Goal: Communication & Community: Answer question/provide support

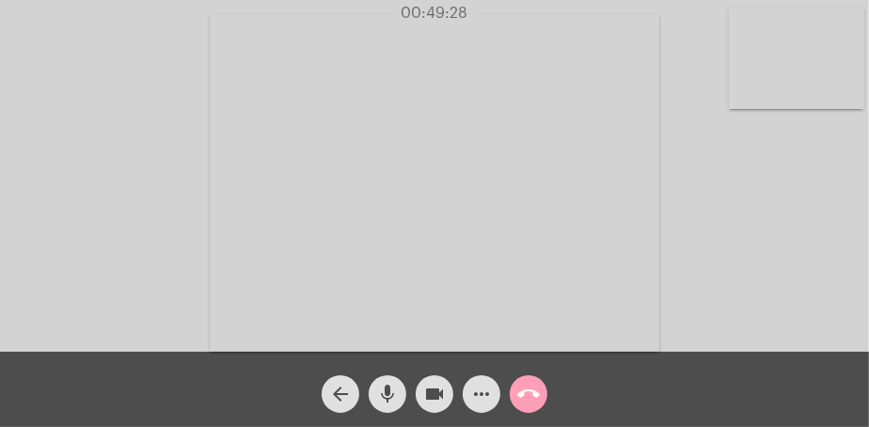
click at [526, 394] on mat-icon "call_end" at bounding box center [528, 394] width 23 height 23
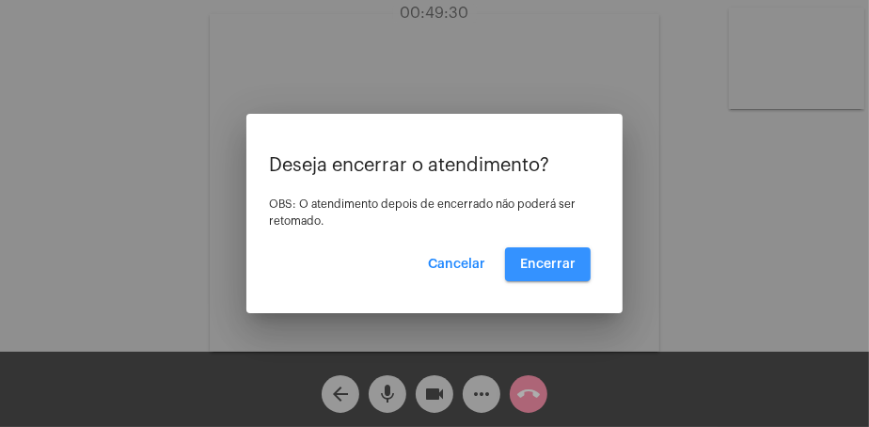
click at [552, 263] on span "Encerrar" at bounding box center [547, 264] width 55 height 13
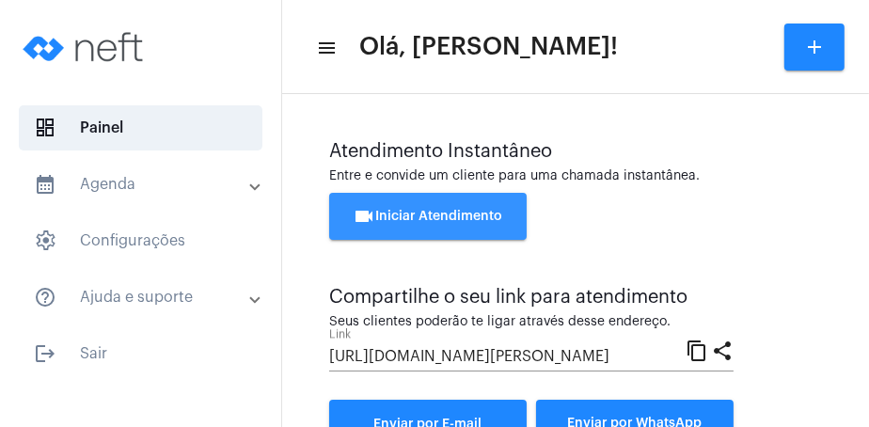
click at [447, 228] on button "videocam Iniciar Atendimento" at bounding box center [427, 216] width 197 height 47
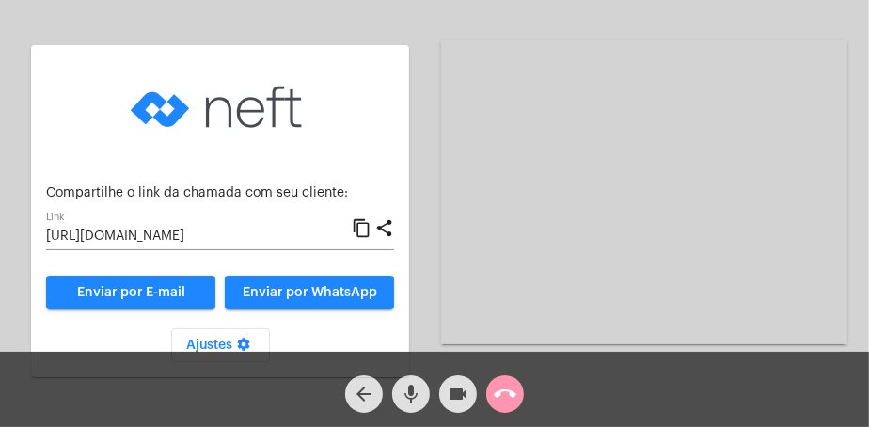
click at [341, 274] on div "Enviar por E-mail Enviar por WhatsApp" at bounding box center [220, 287] width 348 height 43
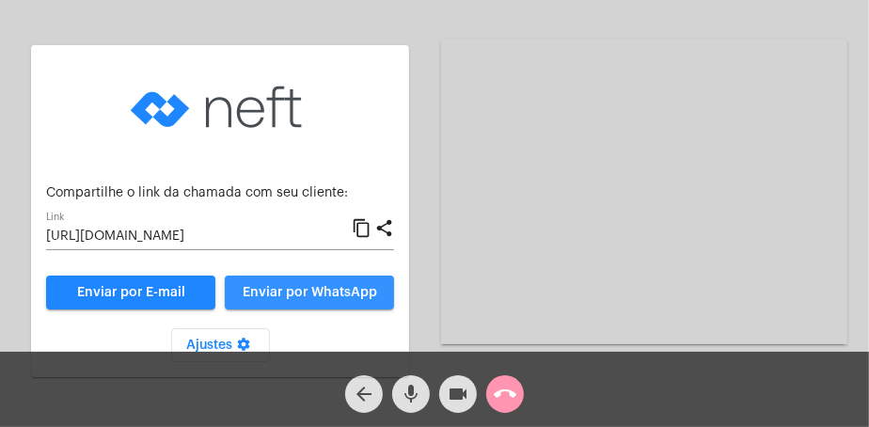
click at [343, 282] on button "Enviar por WhatsApp" at bounding box center [309, 292] width 169 height 34
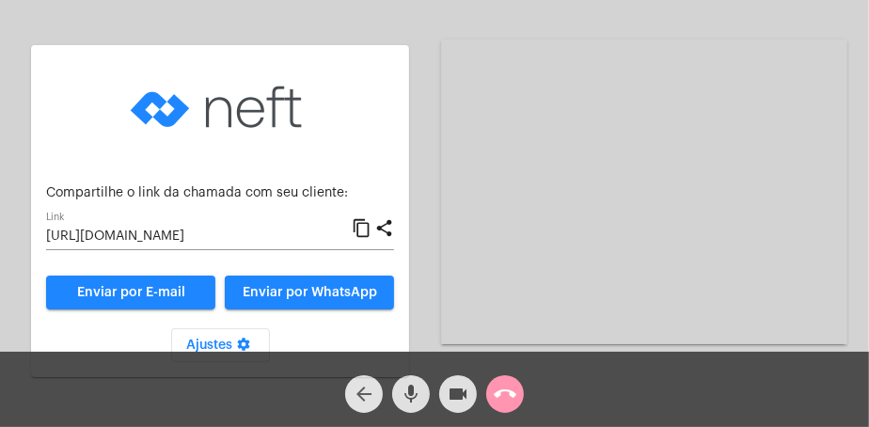
click at [371, 395] on mat-icon "arrow_back" at bounding box center [364, 394] width 23 height 23
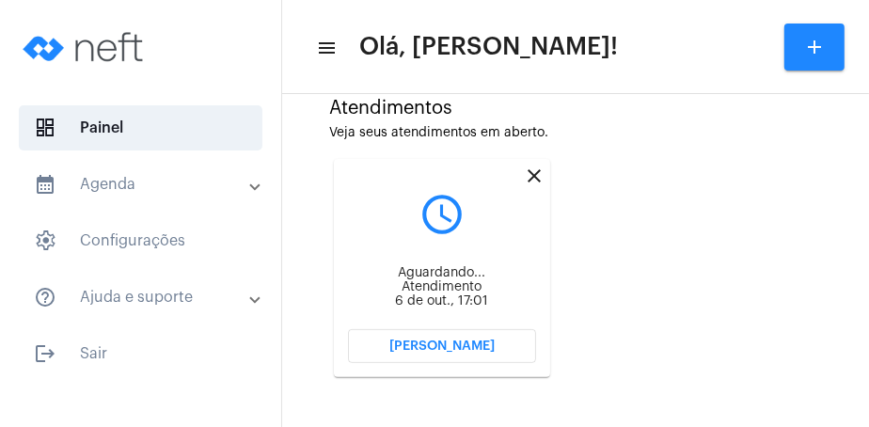
scroll to position [516, 0]
click at [459, 345] on span "[PERSON_NAME]" at bounding box center [441, 344] width 105 height 13
